Goal: Use online tool/utility: Utilize a website feature to perform a specific function

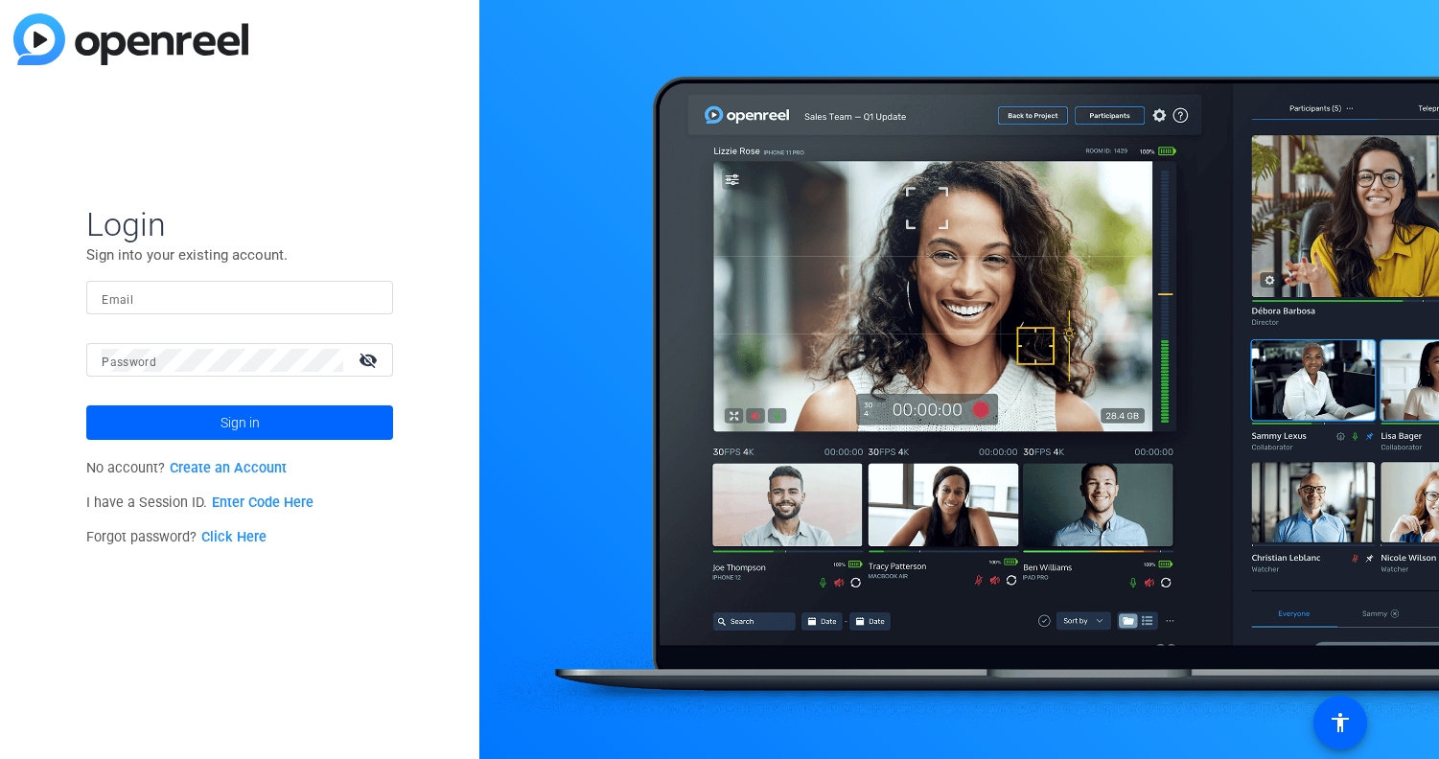
click at [216, 318] on mat-form-field "Email" at bounding box center [239, 312] width 307 height 62
click at [217, 297] on input "Email" at bounding box center [240, 298] width 276 height 23
type input "[EMAIL_ADDRESS][DOMAIN_NAME]"
click at [86, 406] on button "Sign in" at bounding box center [239, 423] width 307 height 35
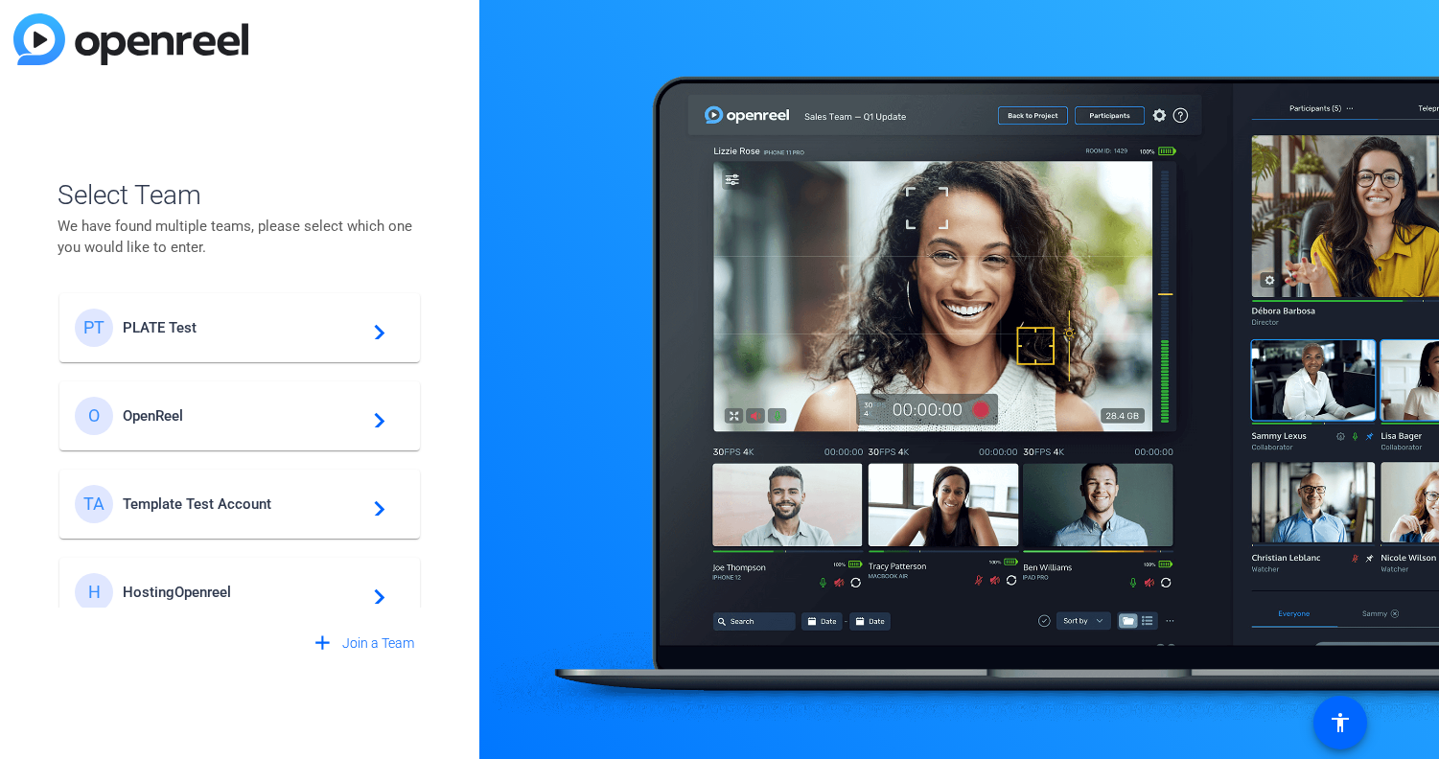
click at [167, 327] on span "PLATE Test" at bounding box center [243, 327] width 240 height 17
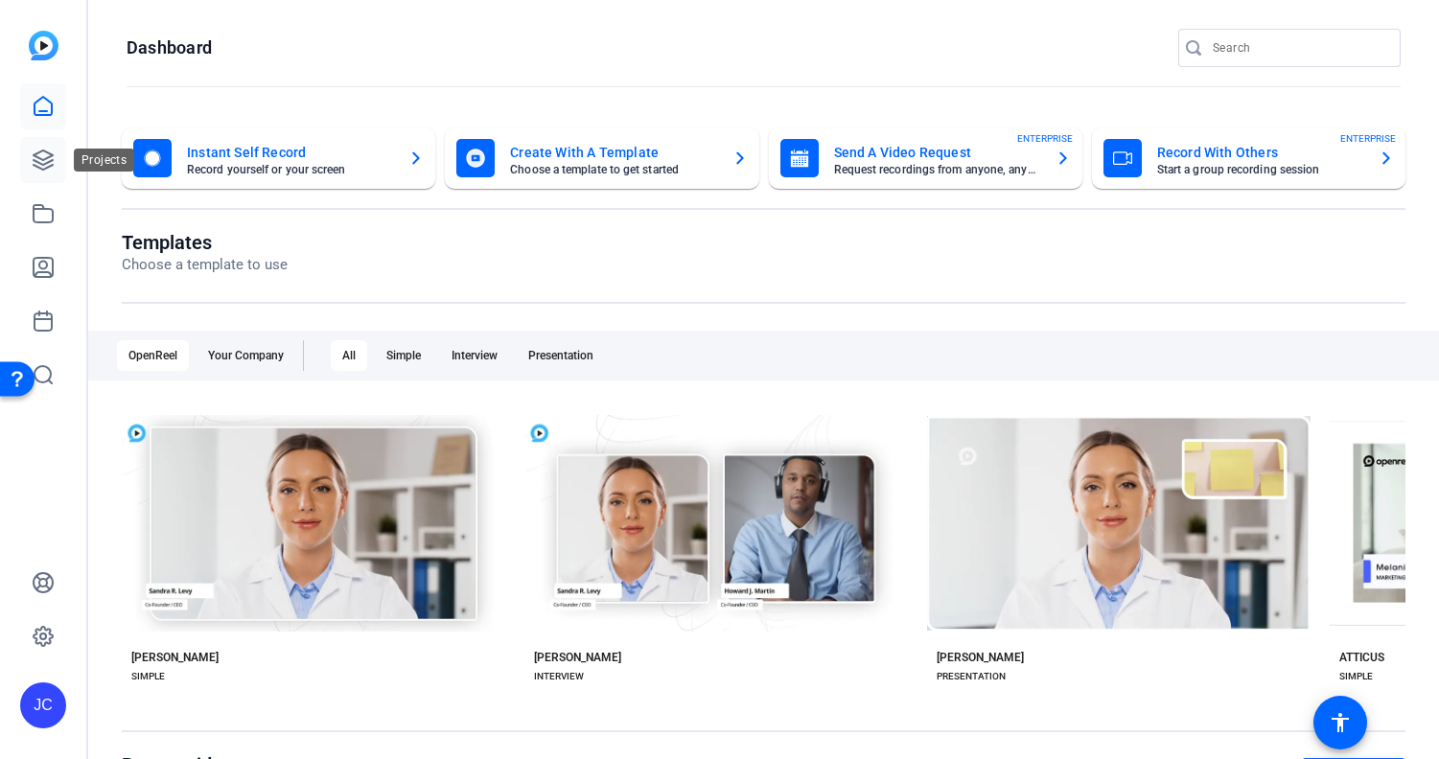
click at [49, 159] on icon at bounding box center [43, 160] width 23 height 23
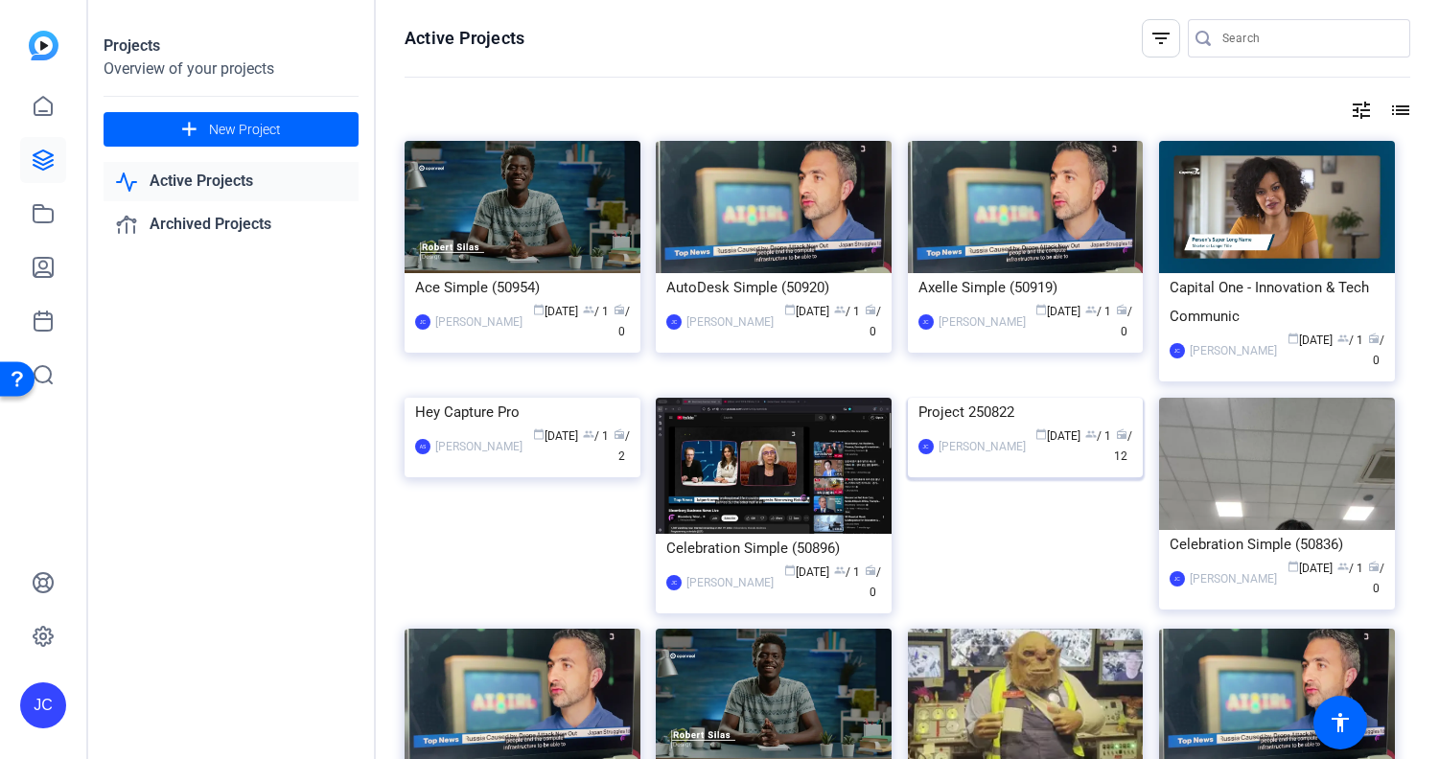
click at [973, 398] on img at bounding box center [1026, 398] width 236 height 0
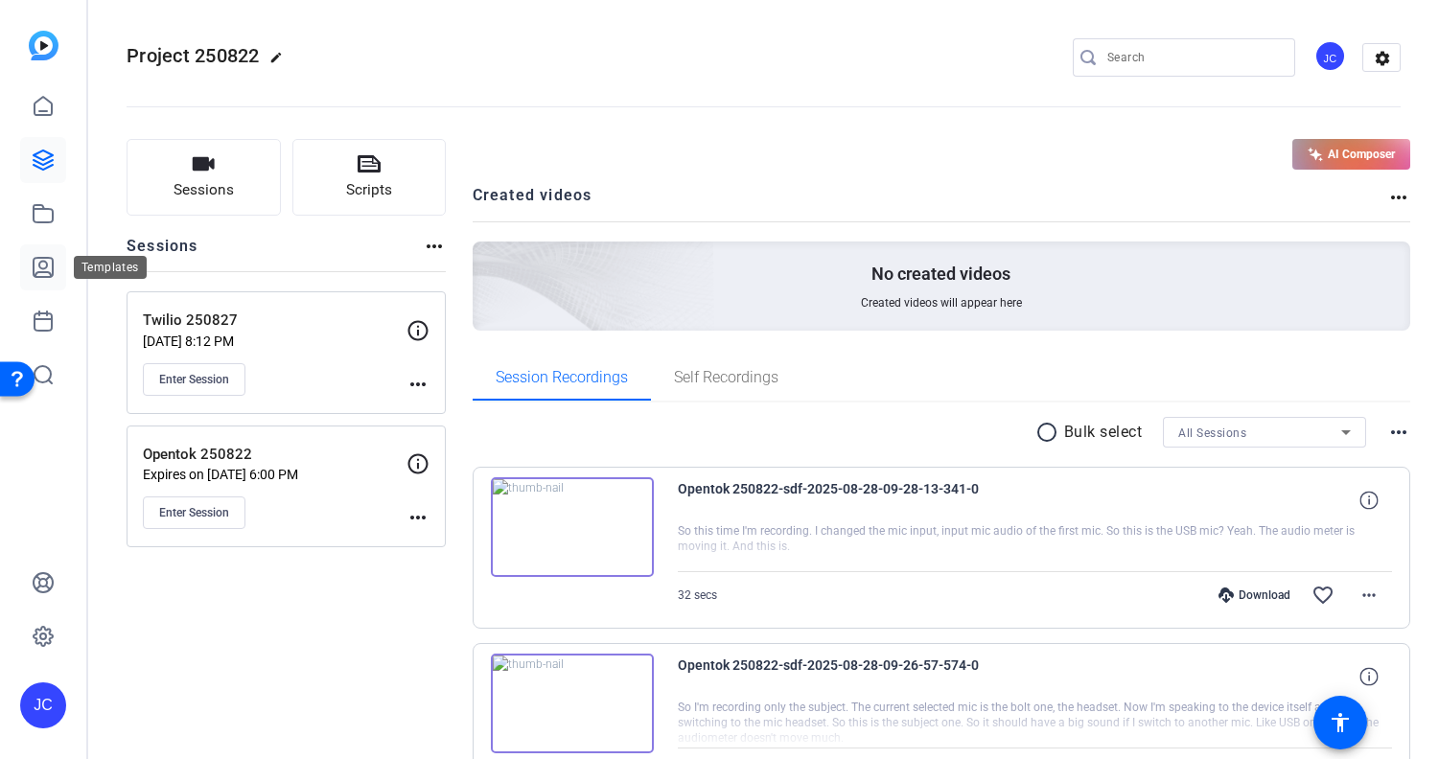
click at [44, 265] on icon at bounding box center [43, 267] width 23 height 23
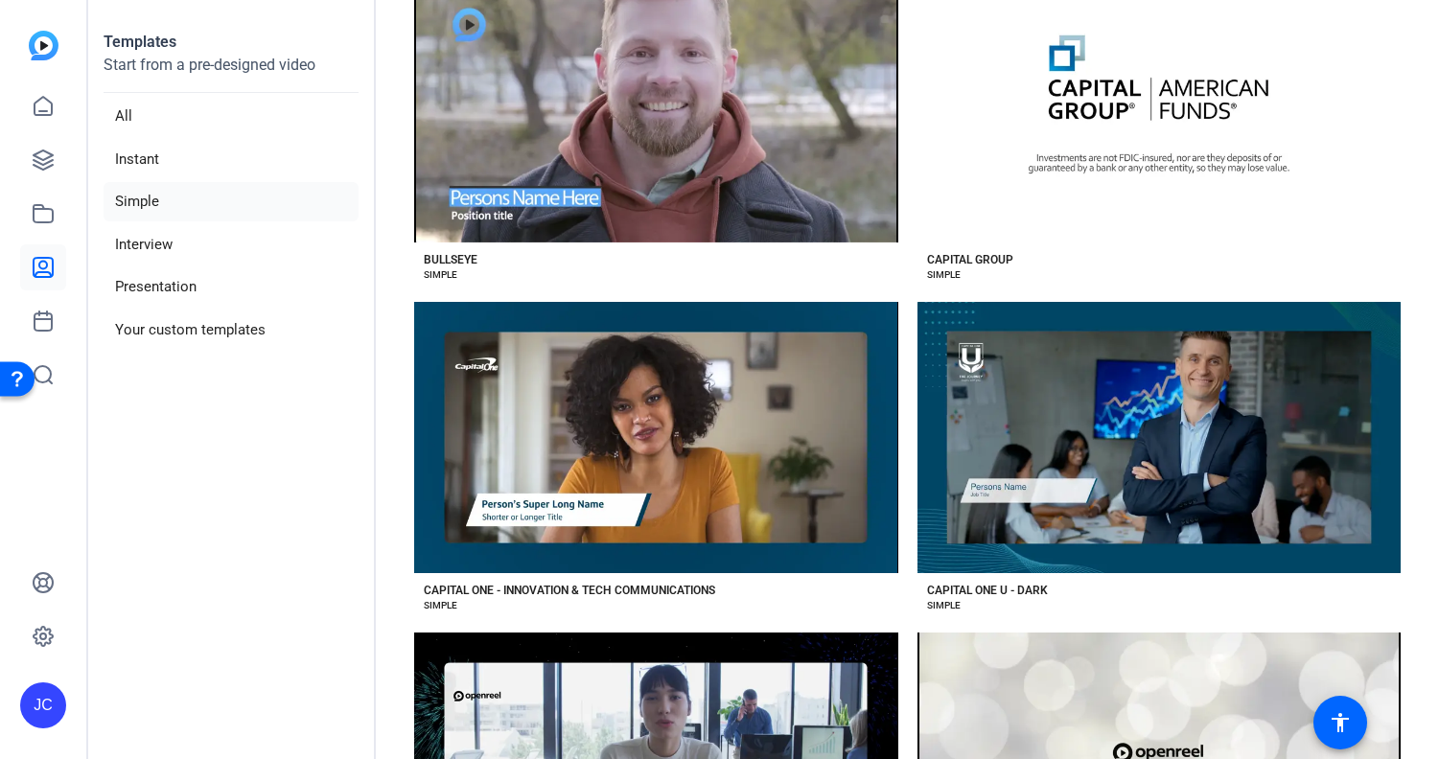
scroll to position [1897, 0]
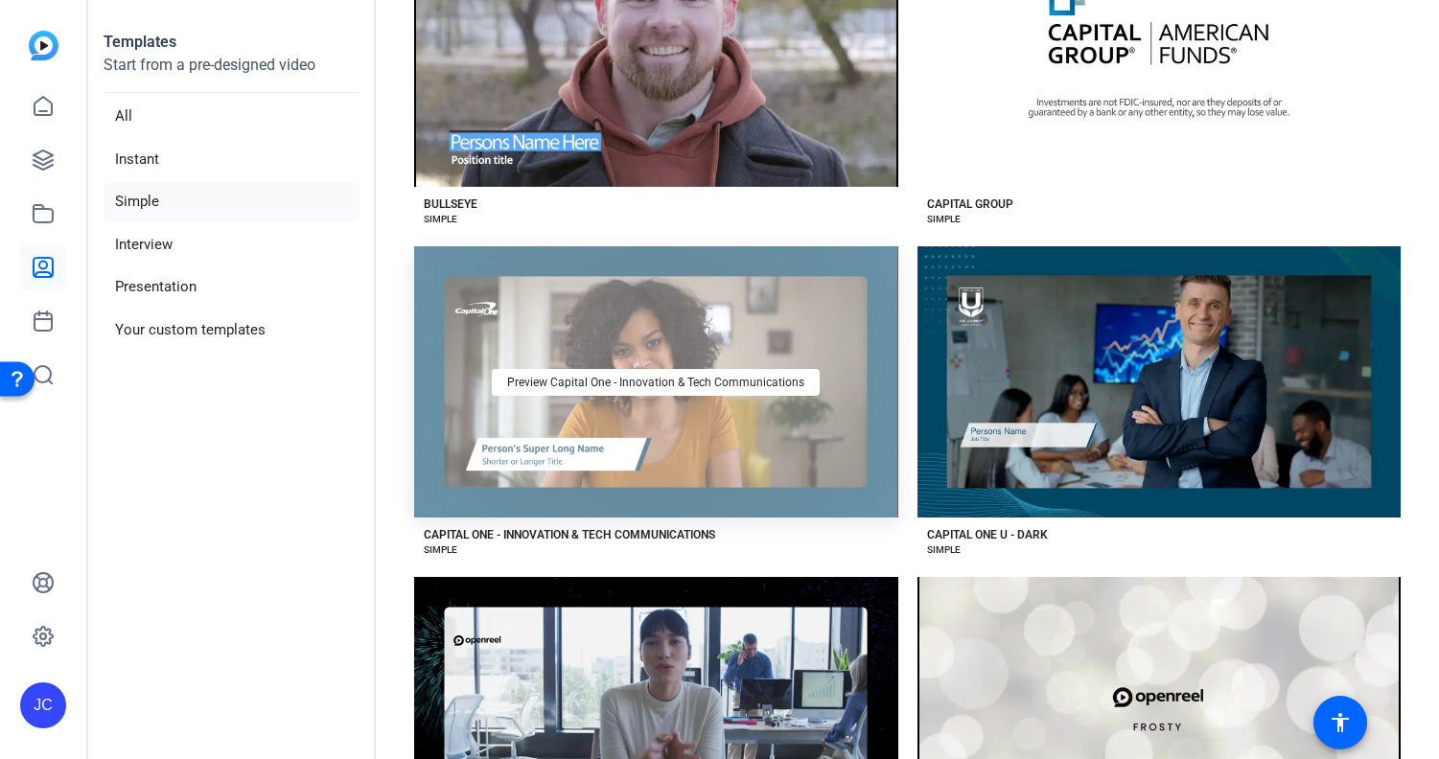
click at [668, 271] on div "Preview Capital One - Innovation & Tech Communications" at bounding box center [656, 382] width 484 height 272
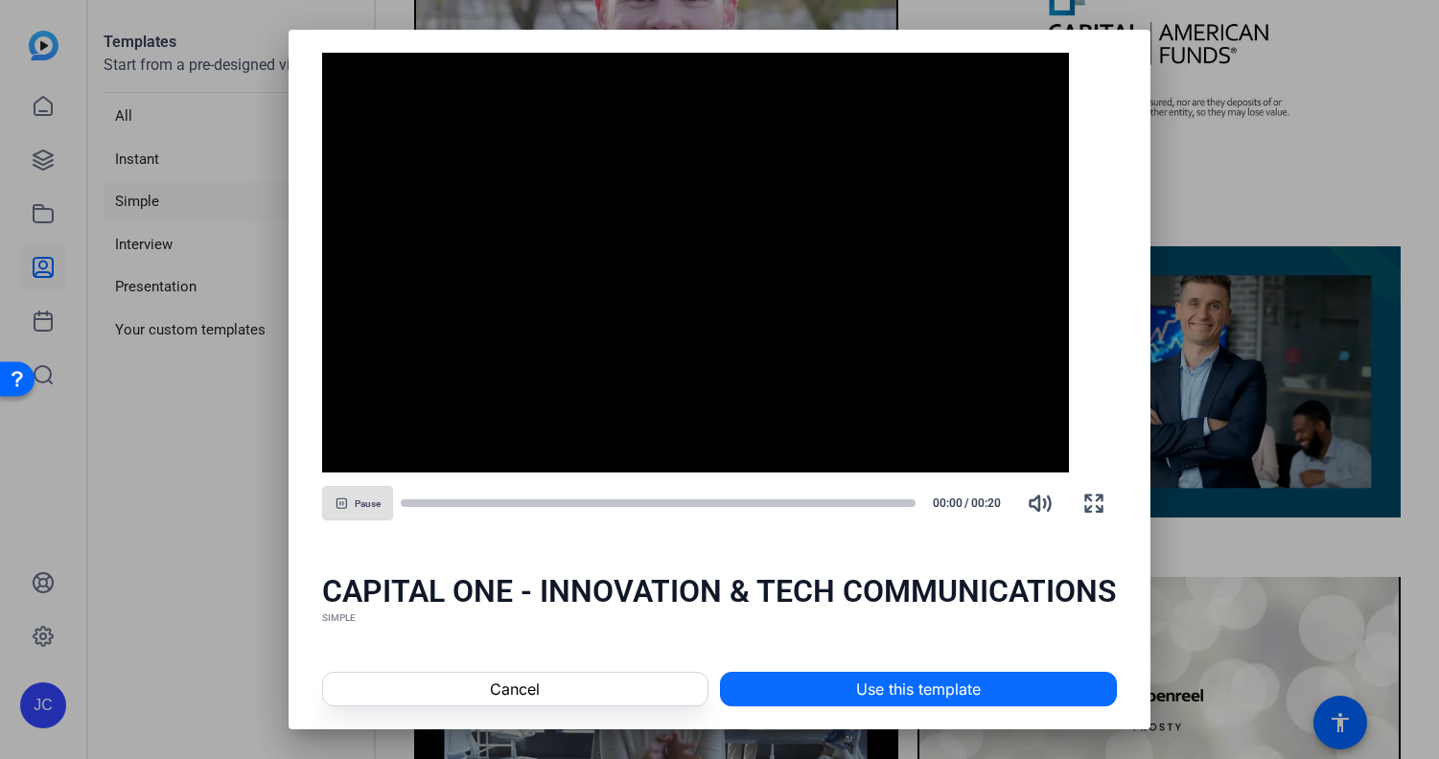
click at [796, 698] on span at bounding box center [919, 689] width 396 height 46
